Goal: Check status: Check status

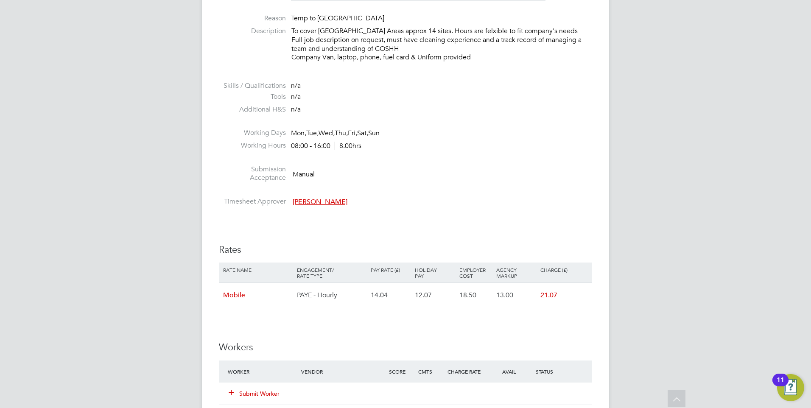
scroll to position [339, 0]
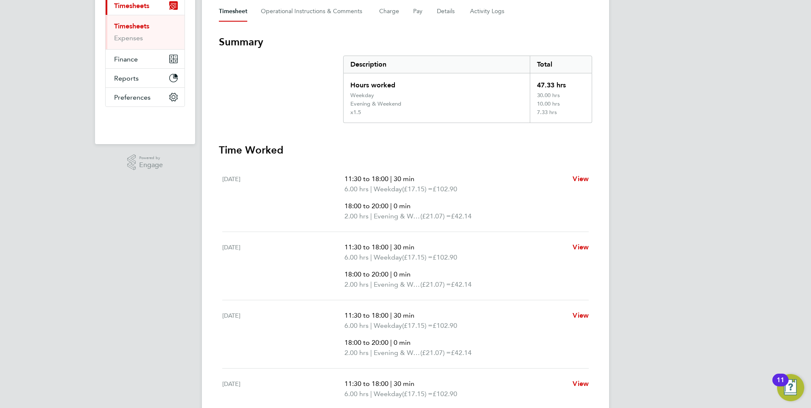
scroll to position [85, 0]
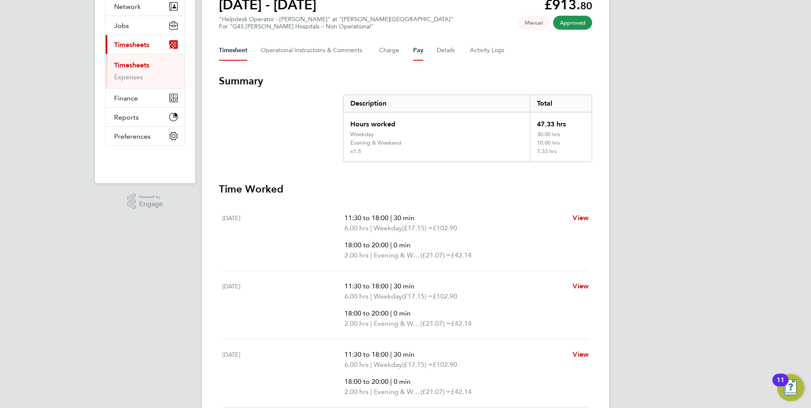
click at [414, 52] on button "Pay" at bounding box center [418, 50] width 10 height 20
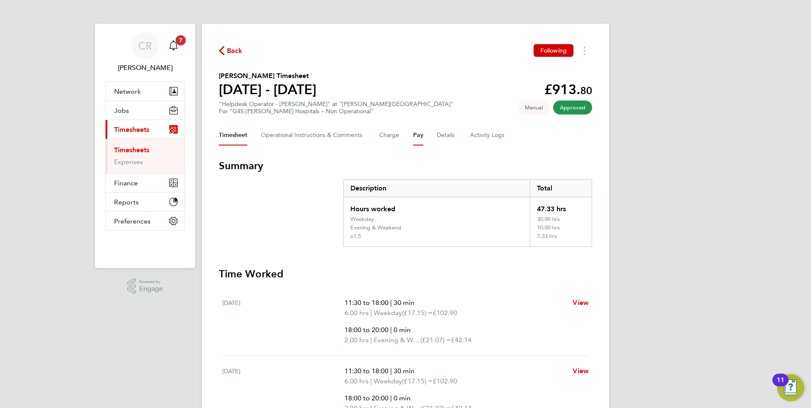
click at [415, 136] on button "Pay" at bounding box center [418, 135] width 10 height 20
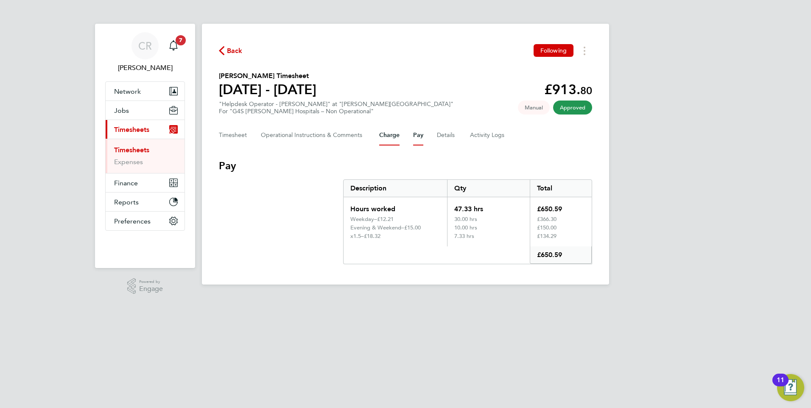
click at [398, 137] on button "Charge" at bounding box center [389, 135] width 20 height 20
click at [422, 141] on button "Pay" at bounding box center [418, 135] width 10 height 20
click at [377, 133] on div "Timesheet Operational Instructions & Comments Charge Pay Details Activity Logs" at bounding box center [405, 135] width 373 height 20
click at [384, 136] on button "Charge" at bounding box center [389, 135] width 20 height 20
click at [420, 134] on button "Pay" at bounding box center [418, 135] width 10 height 20
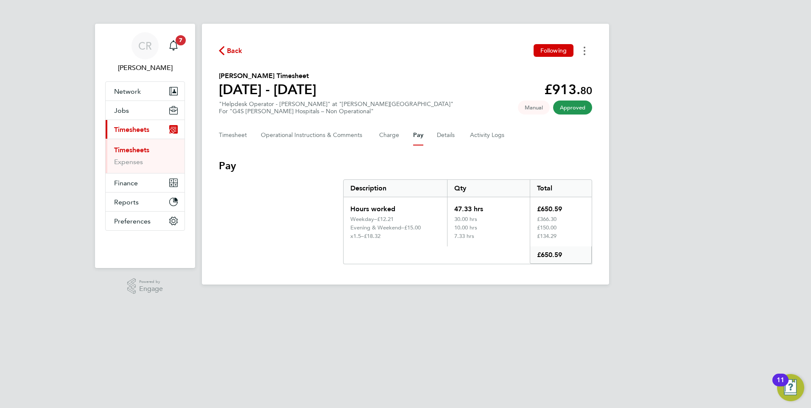
click at [588, 52] on button "Timesheets Menu" at bounding box center [584, 50] width 15 height 13
click at [545, 69] on link "Download timesheet" at bounding box center [541, 69] width 102 height 17
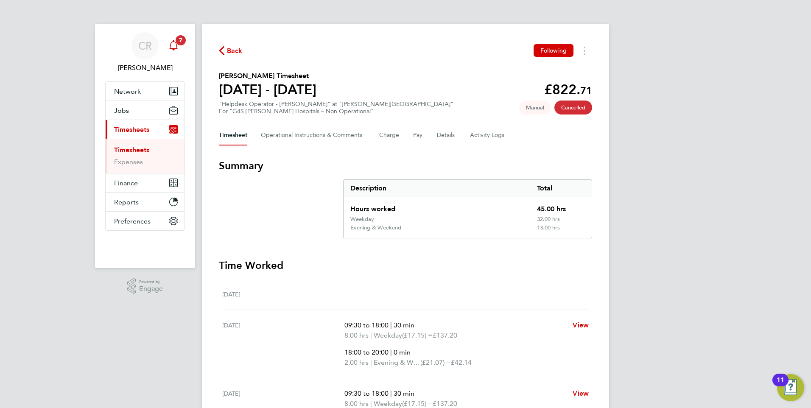
click at [181, 42] on span "7" at bounding box center [181, 40] width 10 height 10
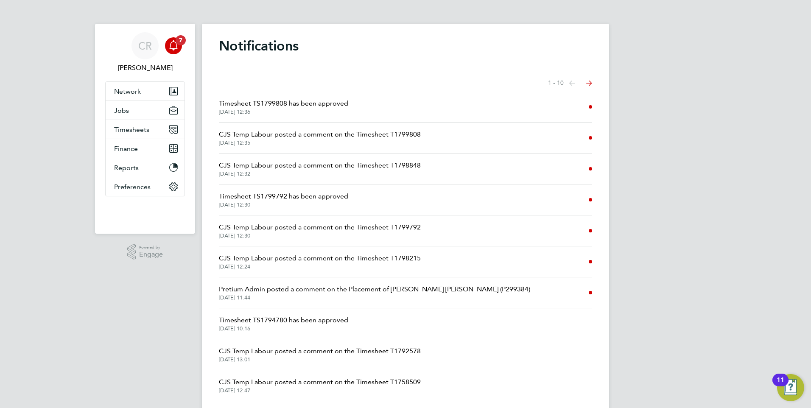
click at [322, 102] on span "Timesheet TS1799808 has been approved" at bounding box center [283, 103] width 129 height 10
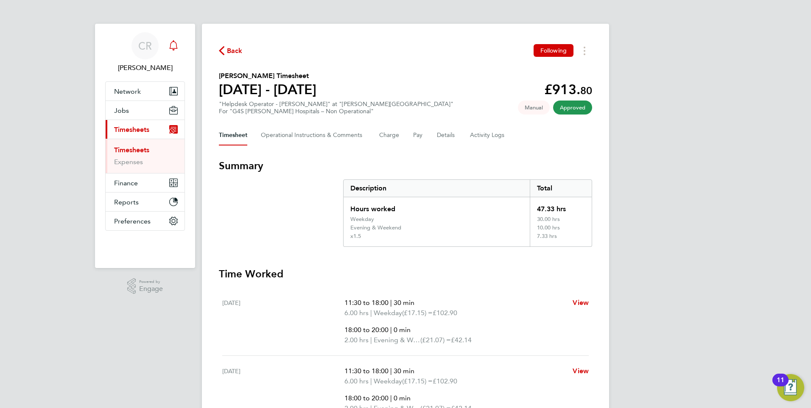
click at [173, 48] on icon "Main navigation" at bounding box center [173, 44] width 8 height 8
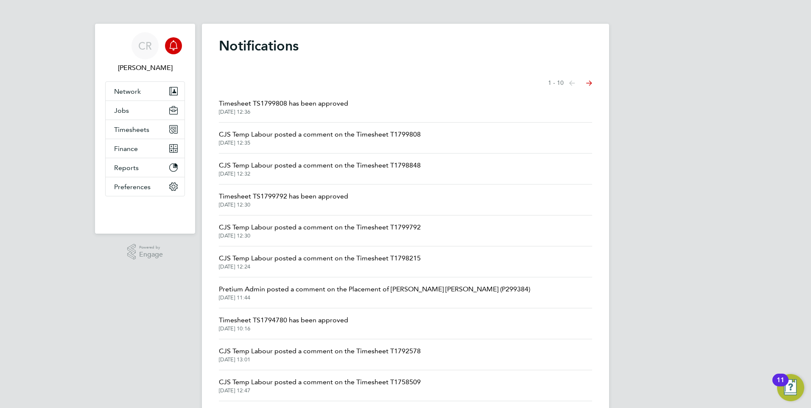
click at [305, 200] on span "Timesheet TS1799792 has been approved" at bounding box center [283, 196] width 129 height 10
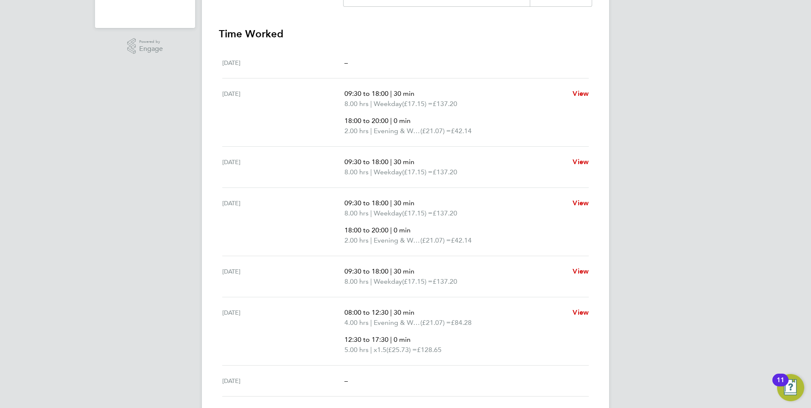
scroll to position [254, 0]
